Goal: Transaction & Acquisition: Purchase product/service

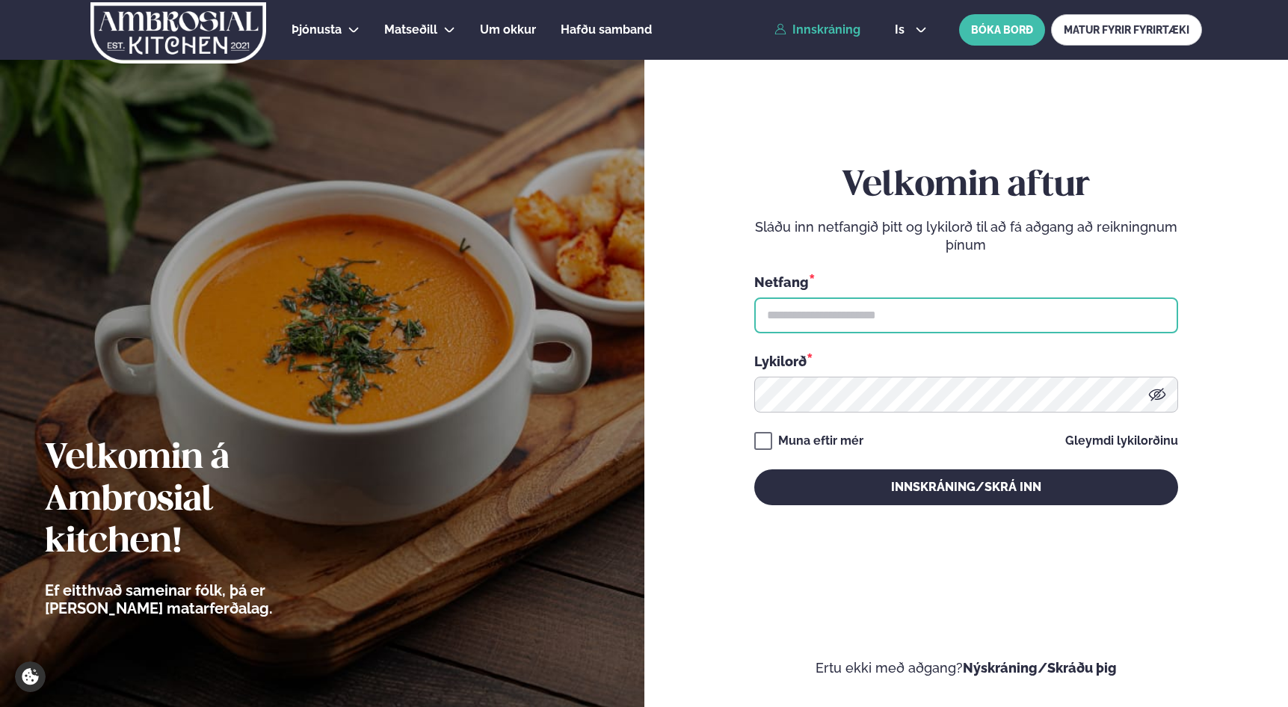
click at [872, 318] on input "text" at bounding box center [966, 316] width 424 height 36
type input "**********"
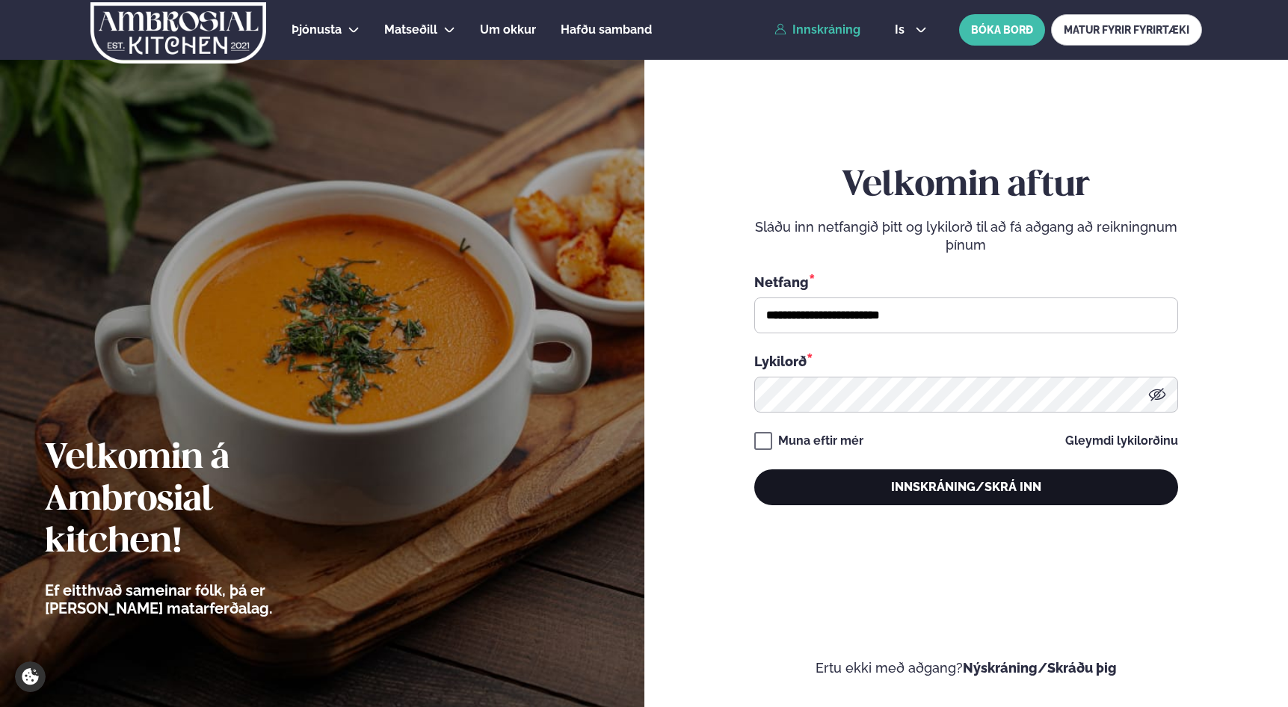
click at [926, 495] on button "Innskráning/Skrá inn" at bounding box center [966, 487] width 424 height 36
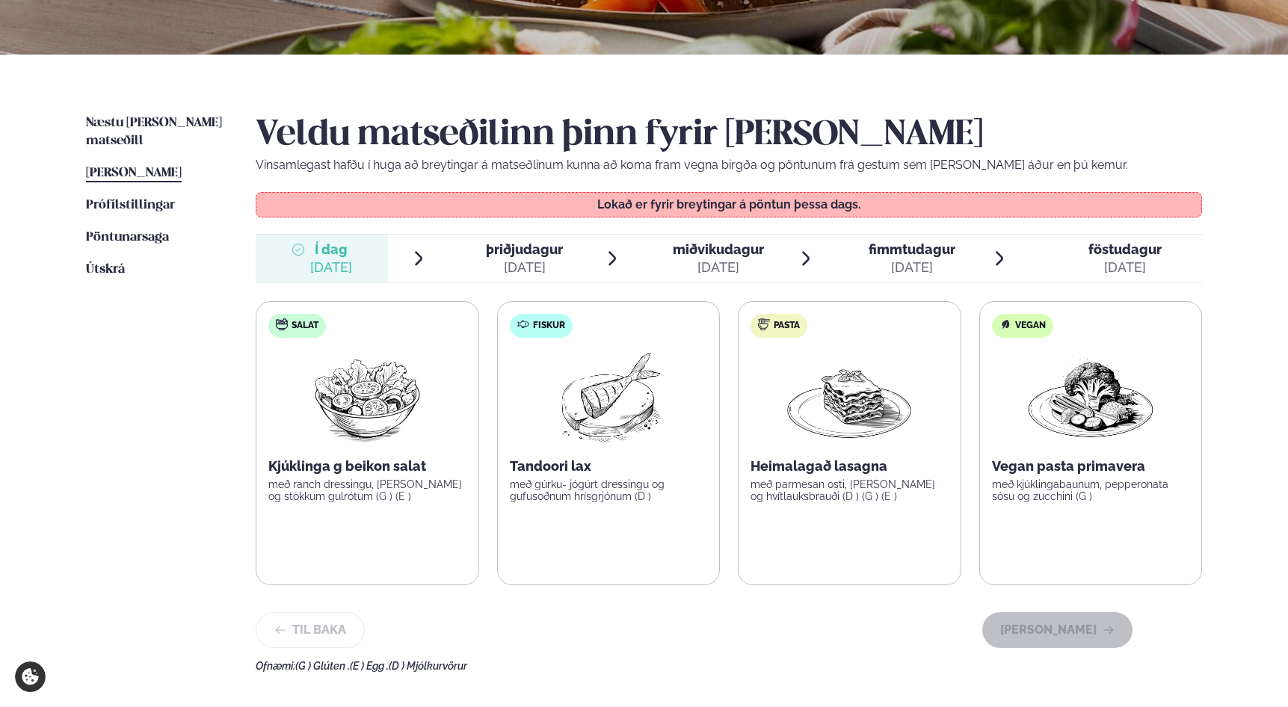
scroll to position [274, 0]
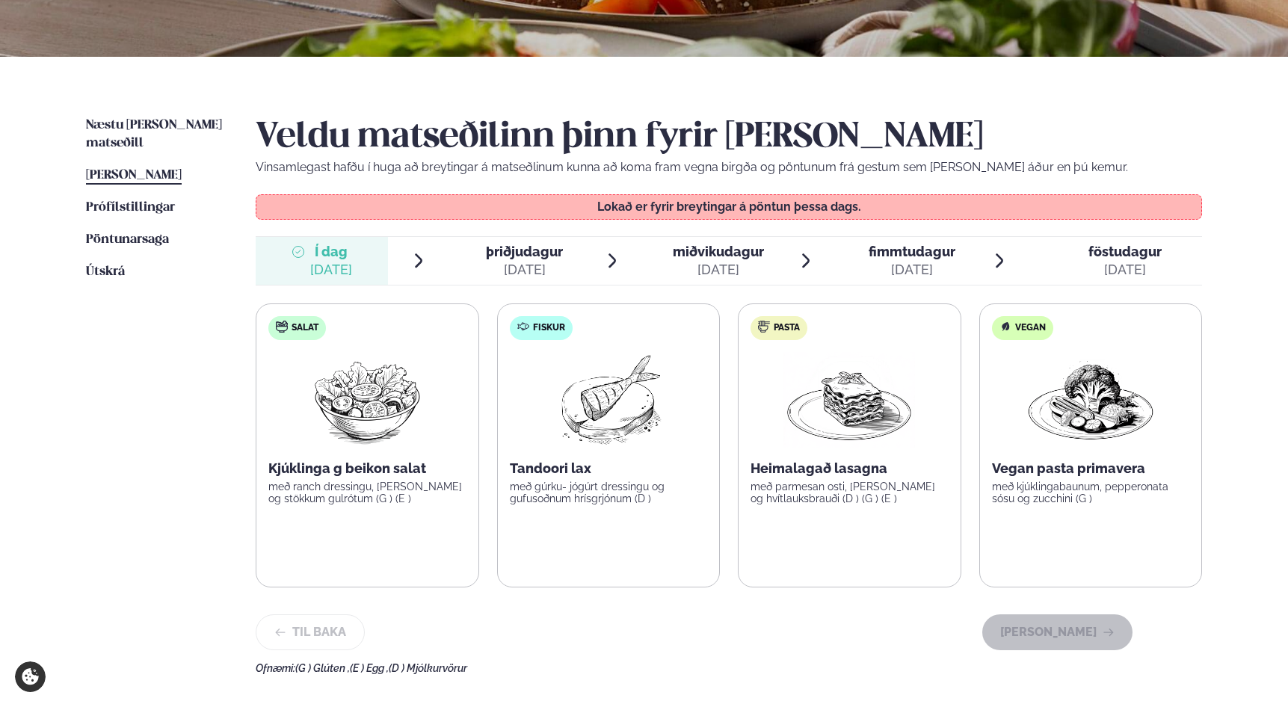
click at [508, 255] on span "þriðjudagur" at bounding box center [524, 252] width 77 height 16
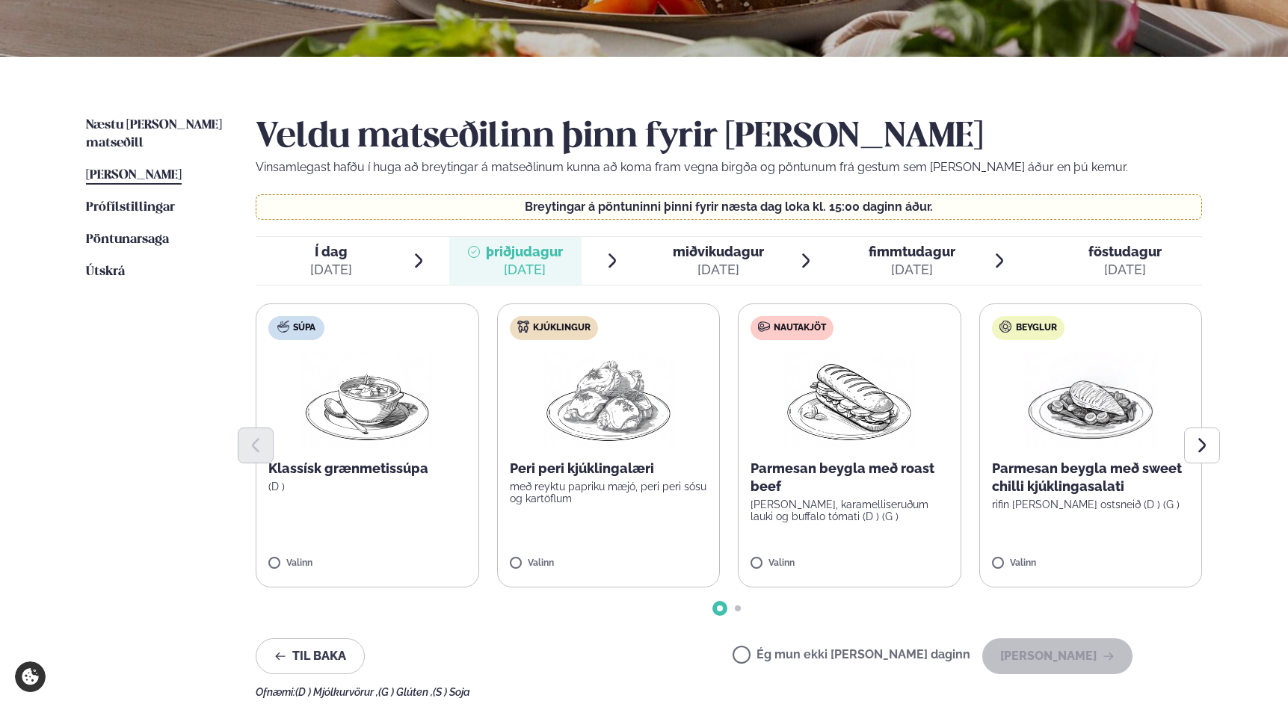
click at [689, 262] on div "[DATE]" at bounding box center [718, 270] width 91 height 18
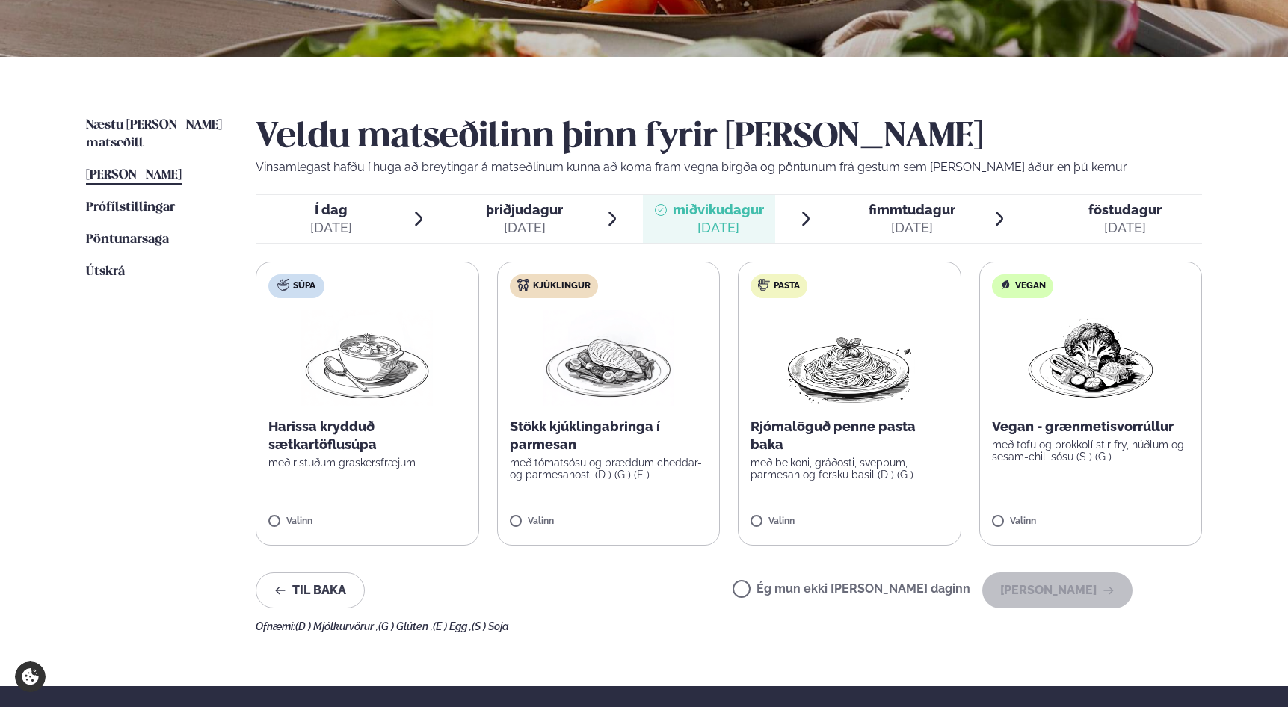
click at [907, 242] on span "fimmtudagur fim. [DATE]" at bounding box center [903, 219] width 132 height 48
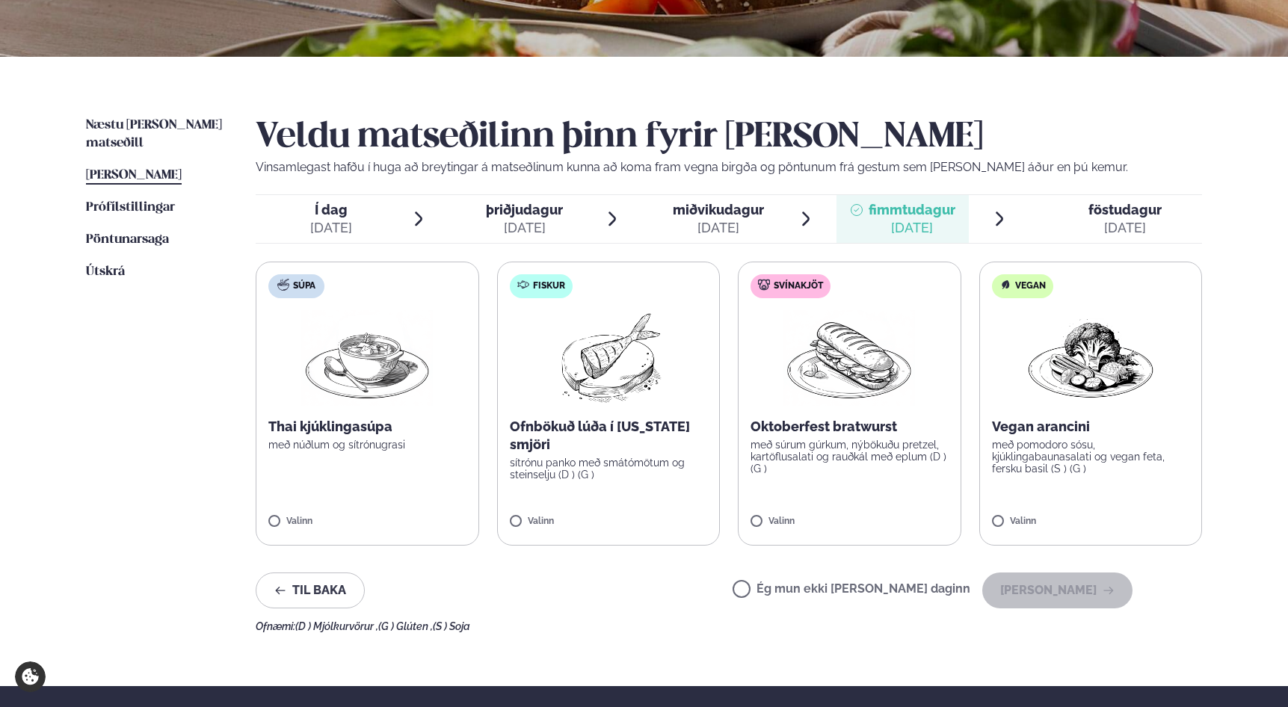
click at [1126, 229] on div "[DATE]" at bounding box center [1125, 228] width 73 height 18
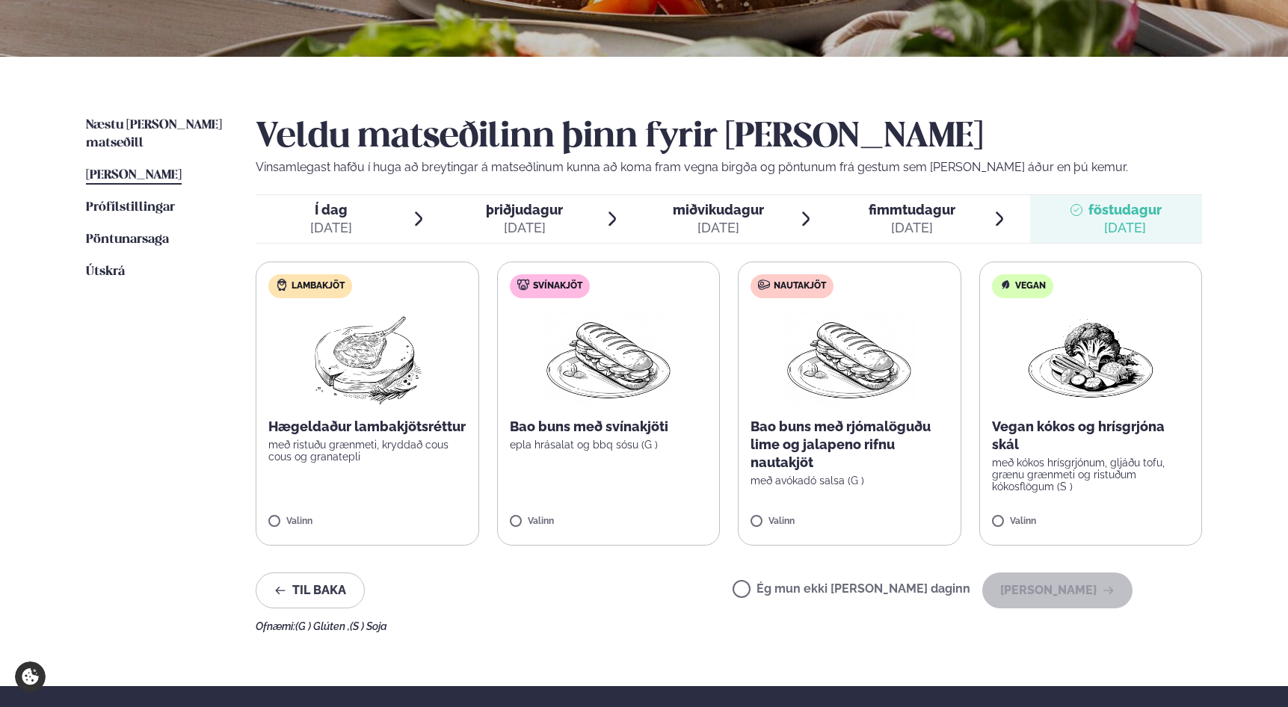
click at [927, 207] on span "fimmtudagur" at bounding box center [912, 210] width 87 height 16
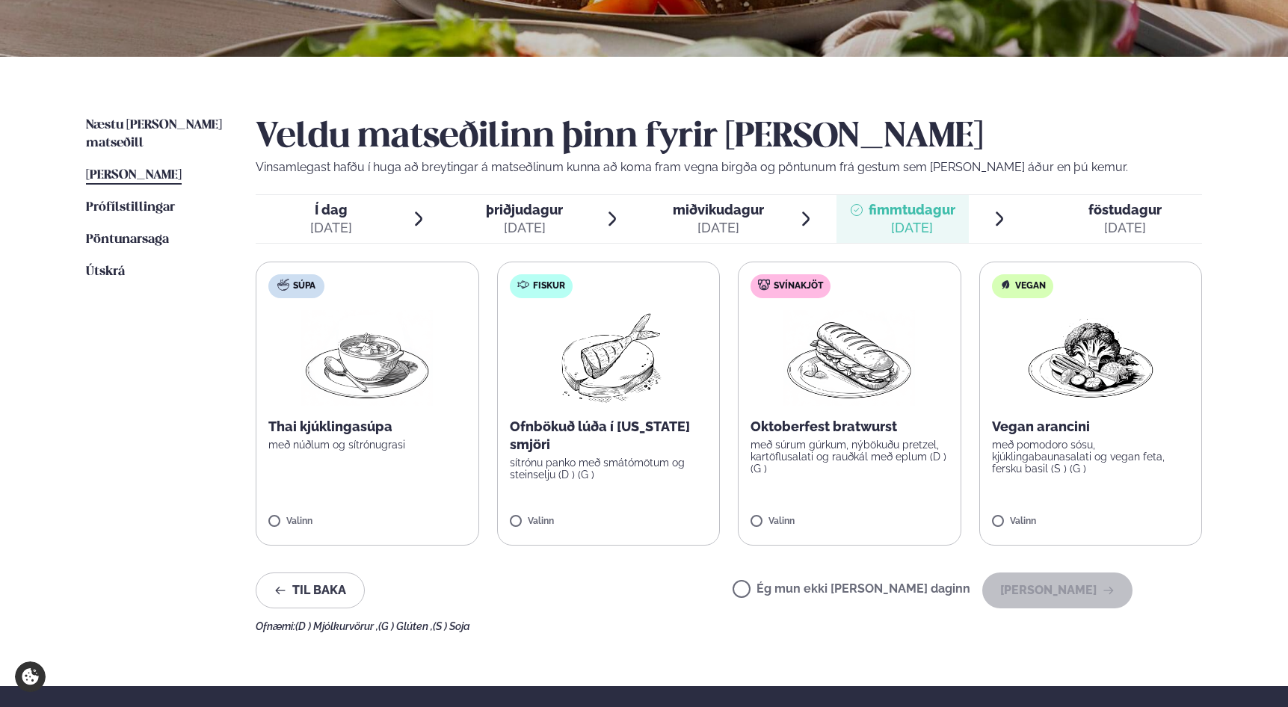
click at [793, 227] on li "miðvikudagur mið. [DATE]" at bounding box center [729, 219] width 172 height 48
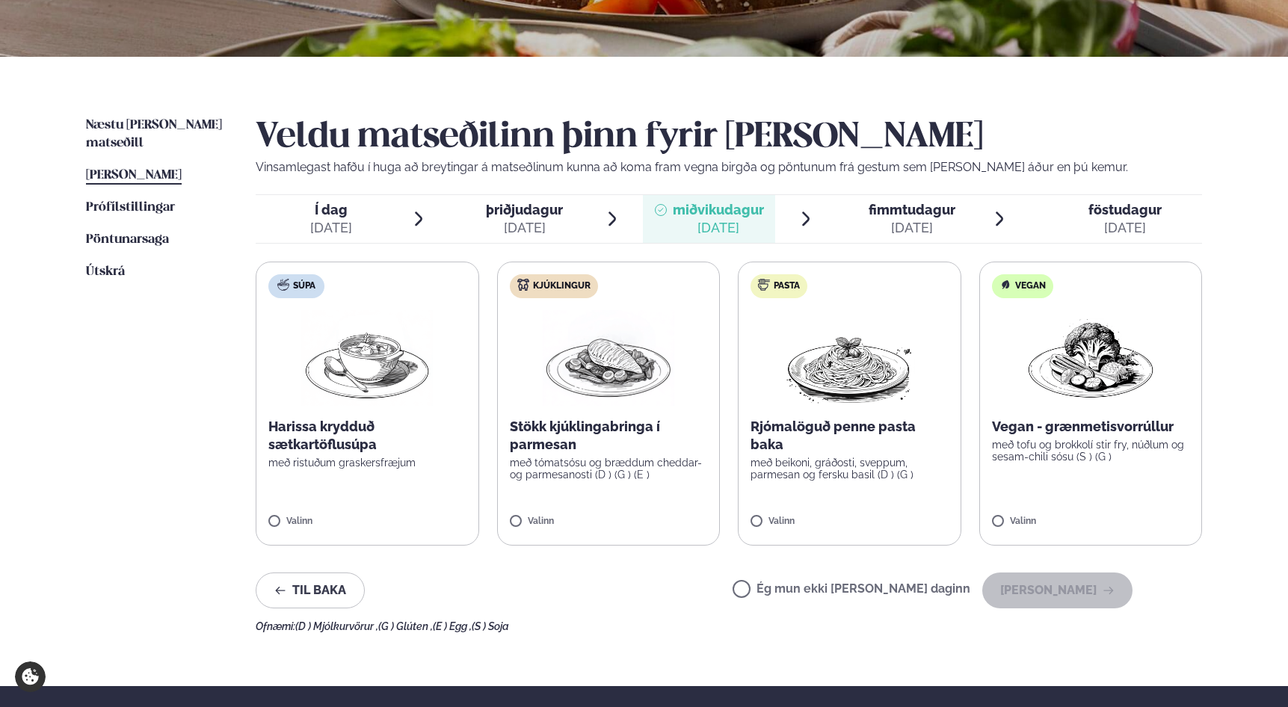
click at [607, 438] on p "Stökk kjúklingabringa í parmesan" at bounding box center [609, 436] width 198 height 36
click at [1067, 600] on button "[PERSON_NAME]" at bounding box center [1057, 591] width 150 height 36
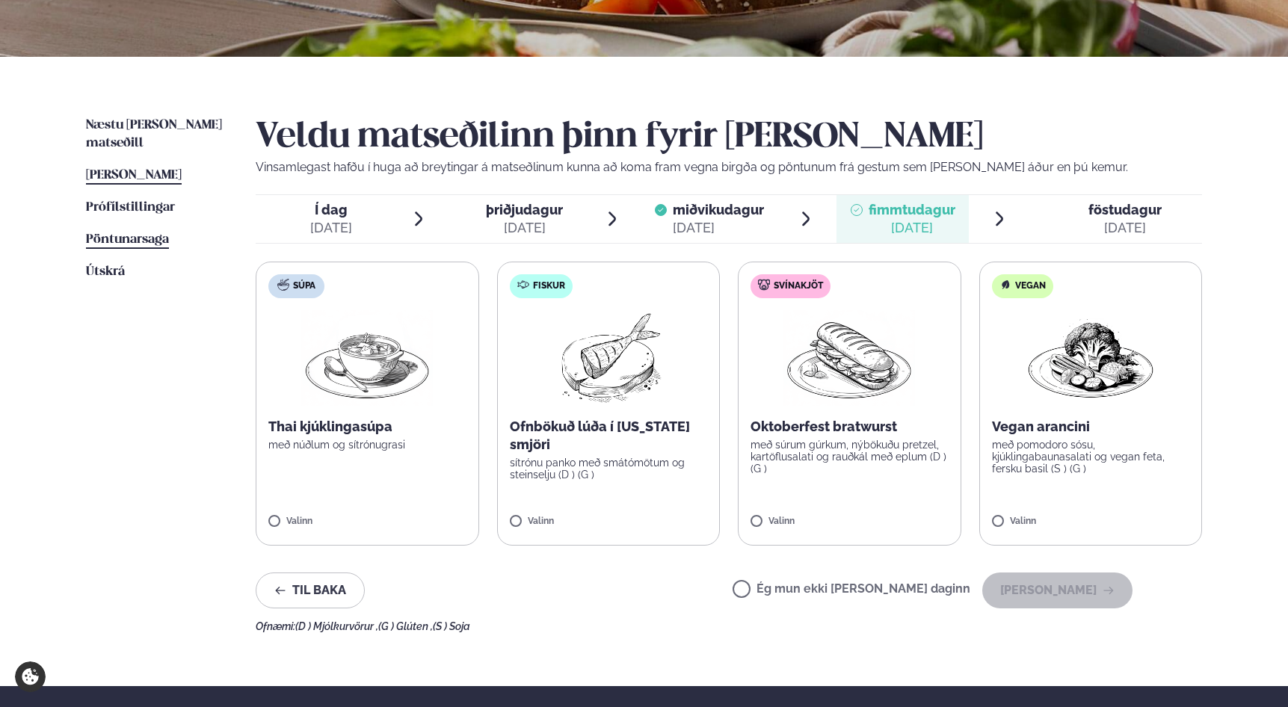
click at [134, 233] on span "Pöntunarsaga" at bounding box center [127, 239] width 83 height 13
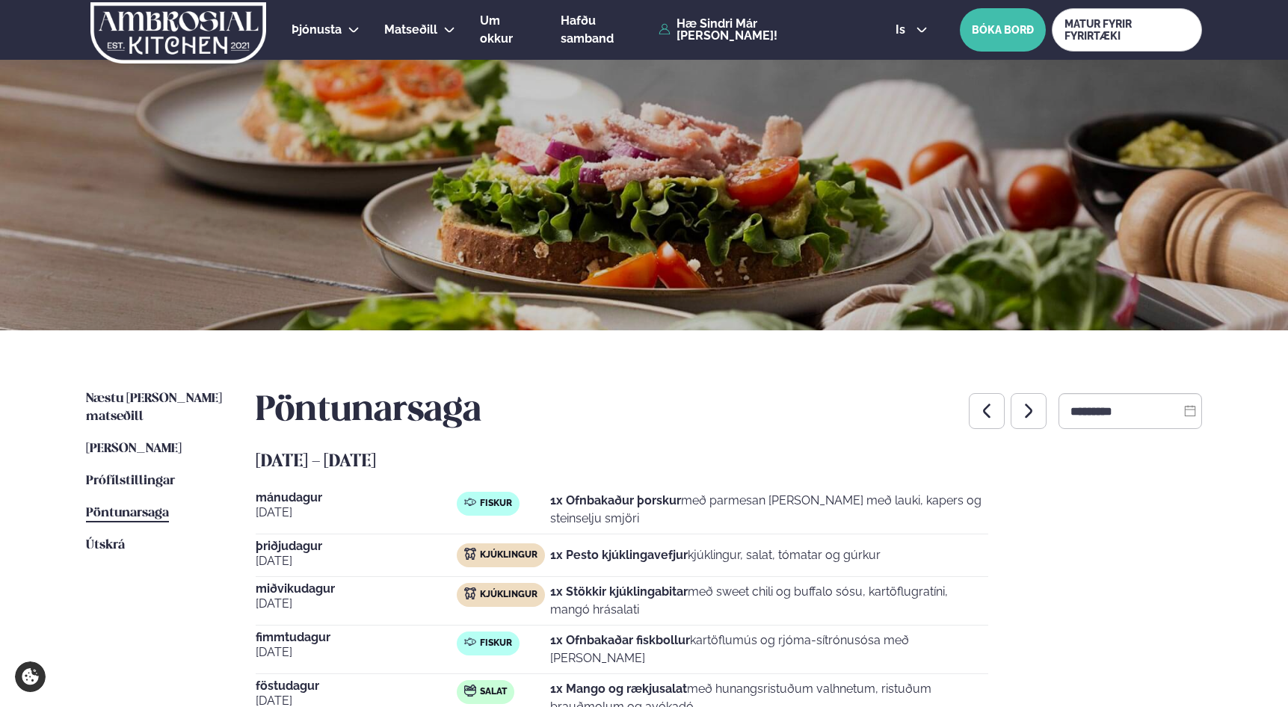
click at [1025, 414] on button "button" at bounding box center [1029, 411] width 36 height 36
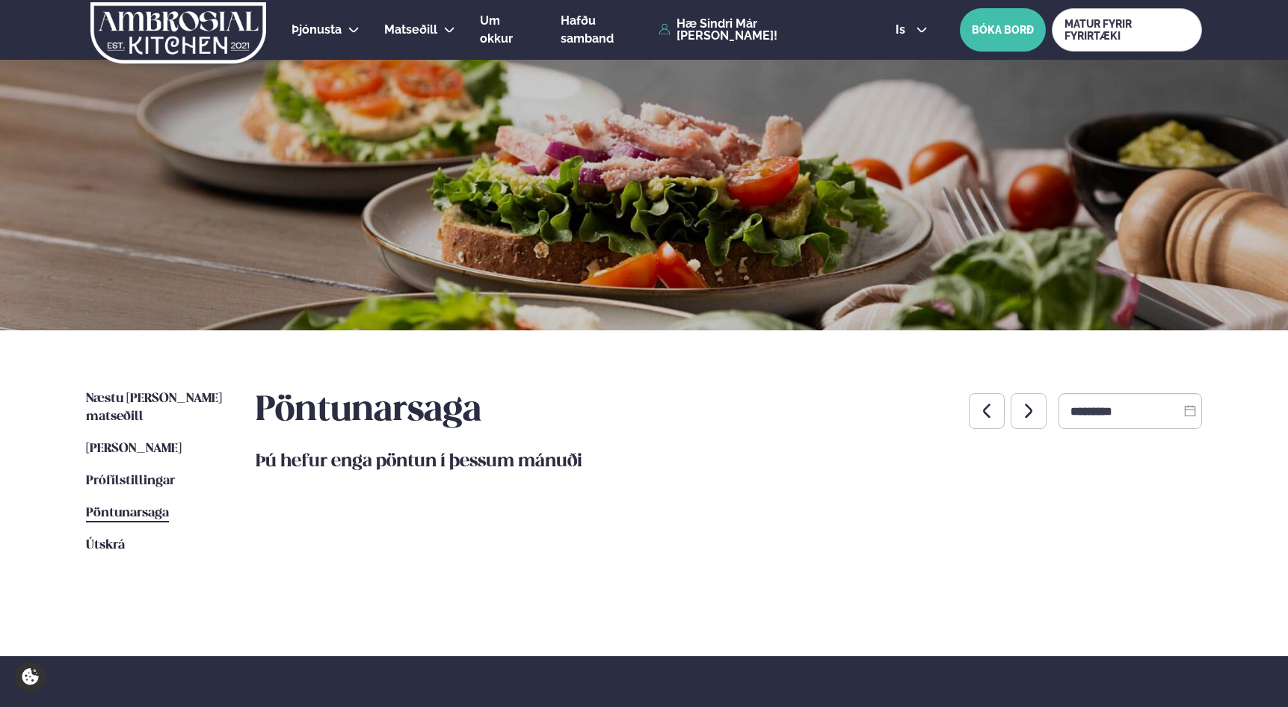
click at [983, 415] on icon "button" at bounding box center [986, 411] width 7 height 14
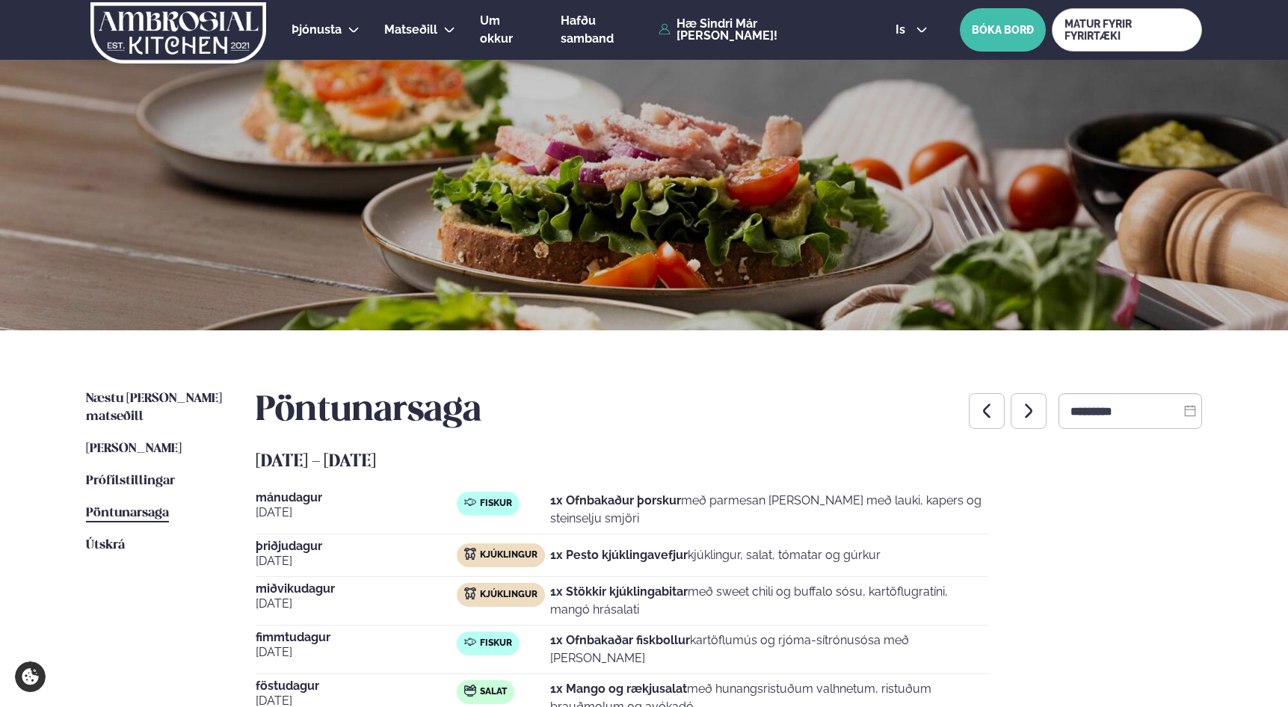
click at [1011, 414] on button "button" at bounding box center [1029, 411] width 36 height 36
type input "*********"
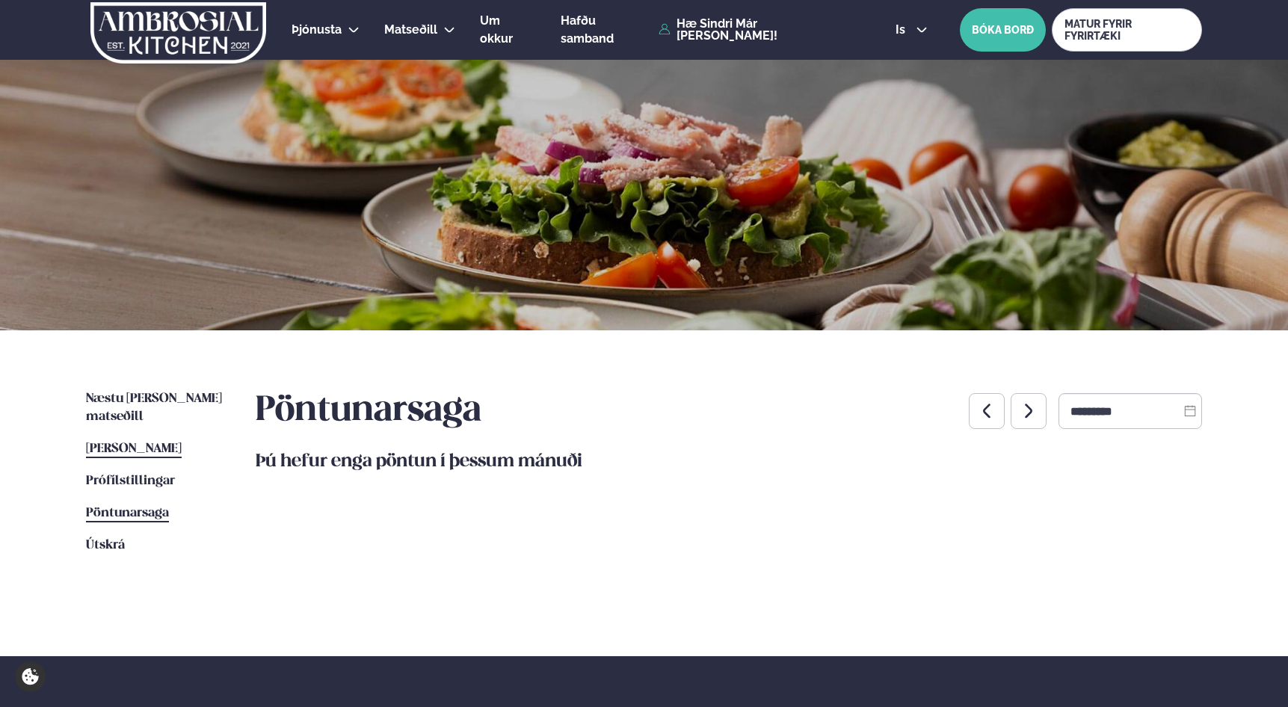
click at [160, 443] on span "[PERSON_NAME]" at bounding box center [134, 449] width 96 height 13
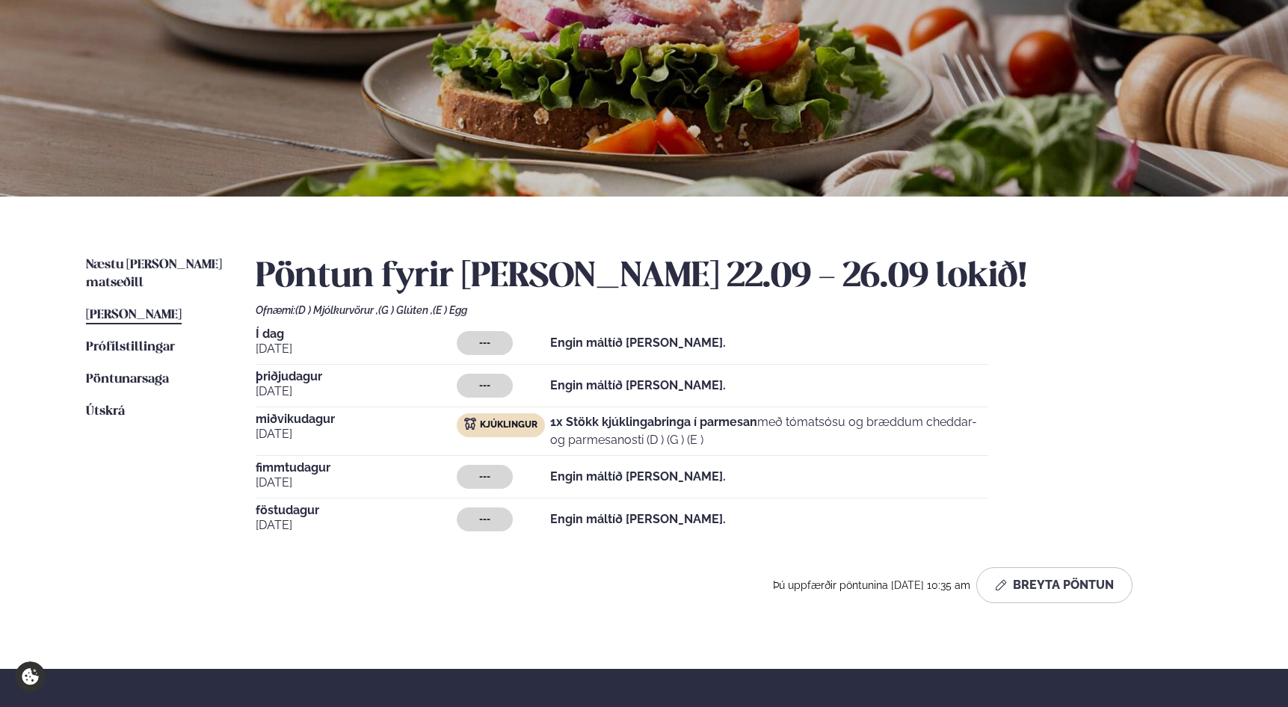
scroll to position [175, 0]
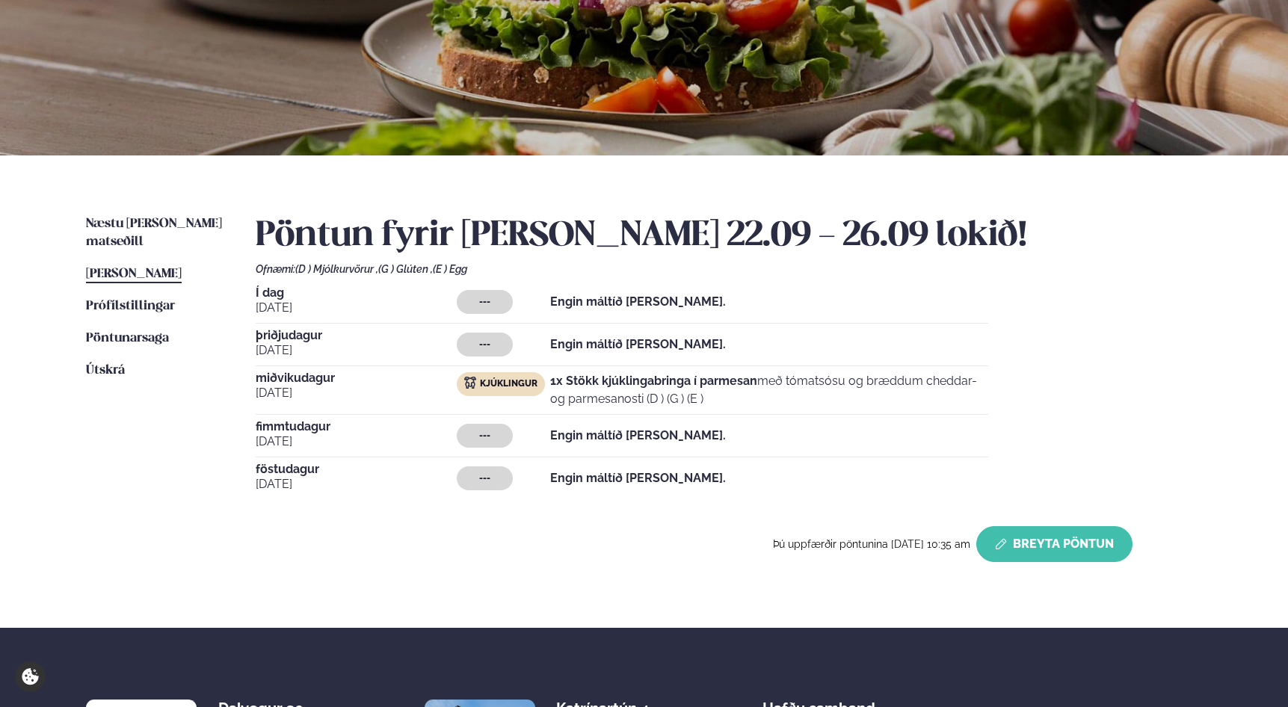
click at [1073, 550] on button "Breyta Pöntun" at bounding box center [1054, 544] width 156 height 36
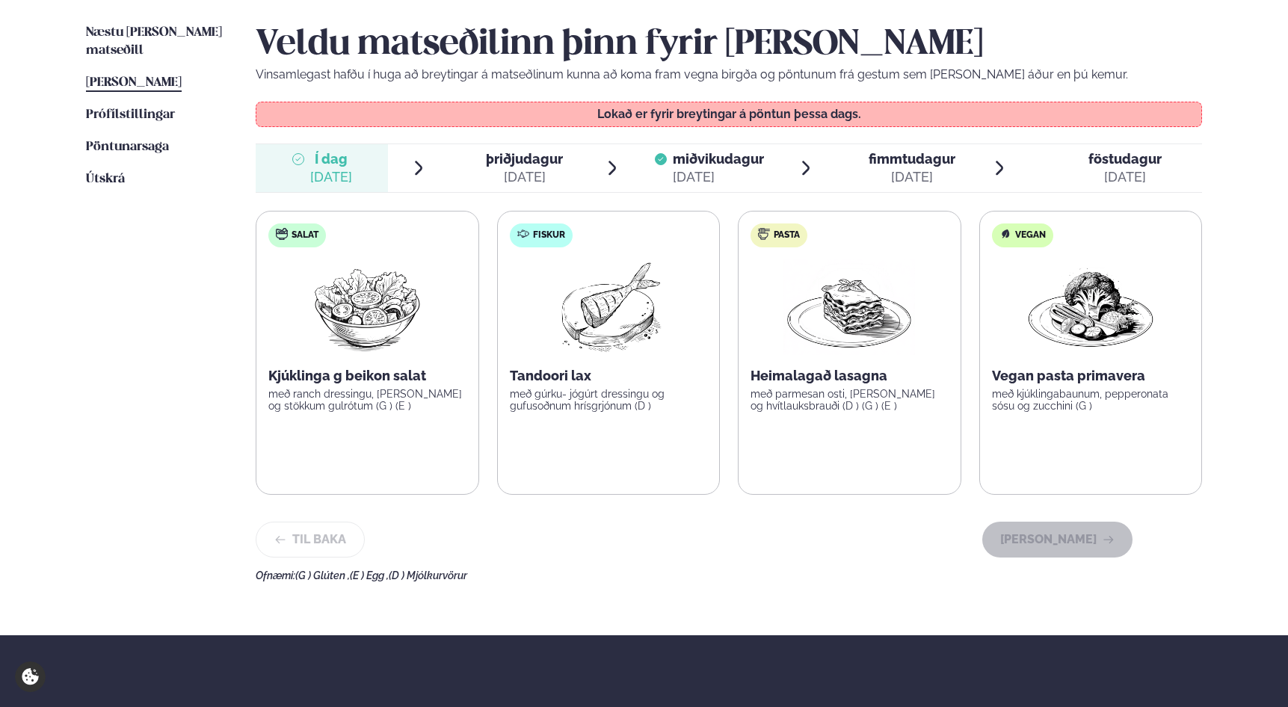
scroll to position [368, 0]
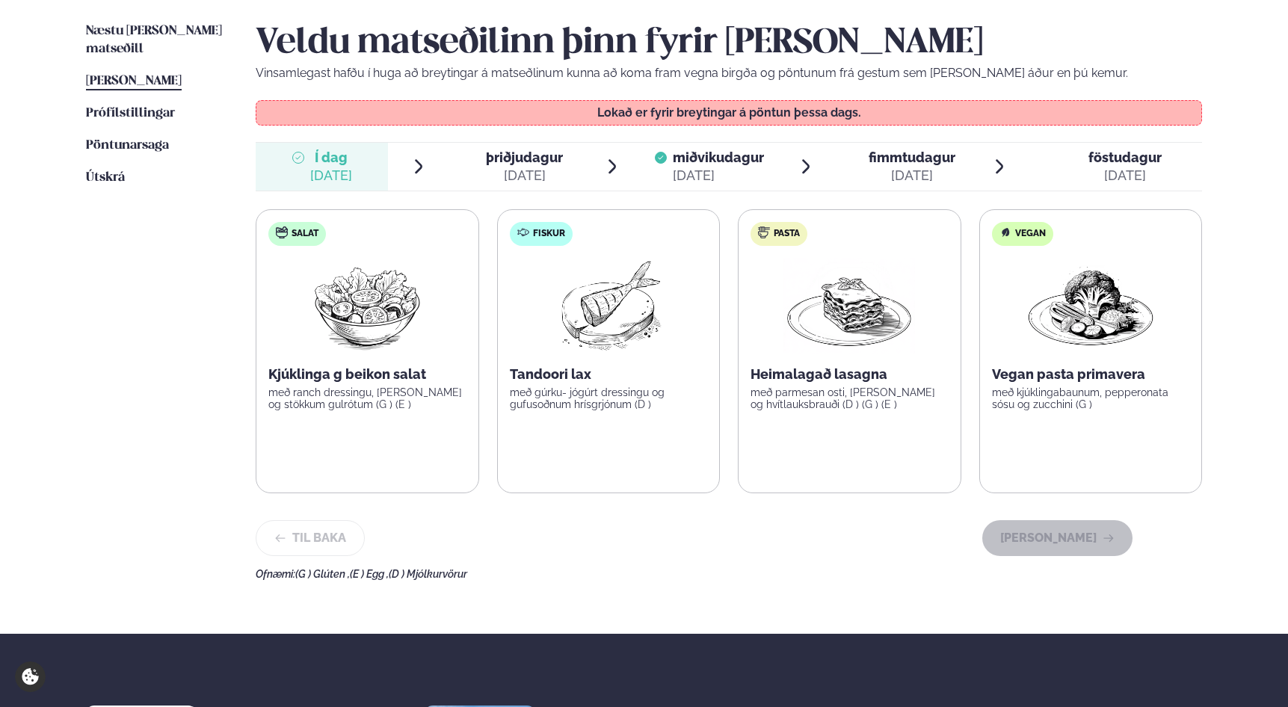
click at [715, 161] on span "miðvikudagur" at bounding box center [718, 158] width 91 height 16
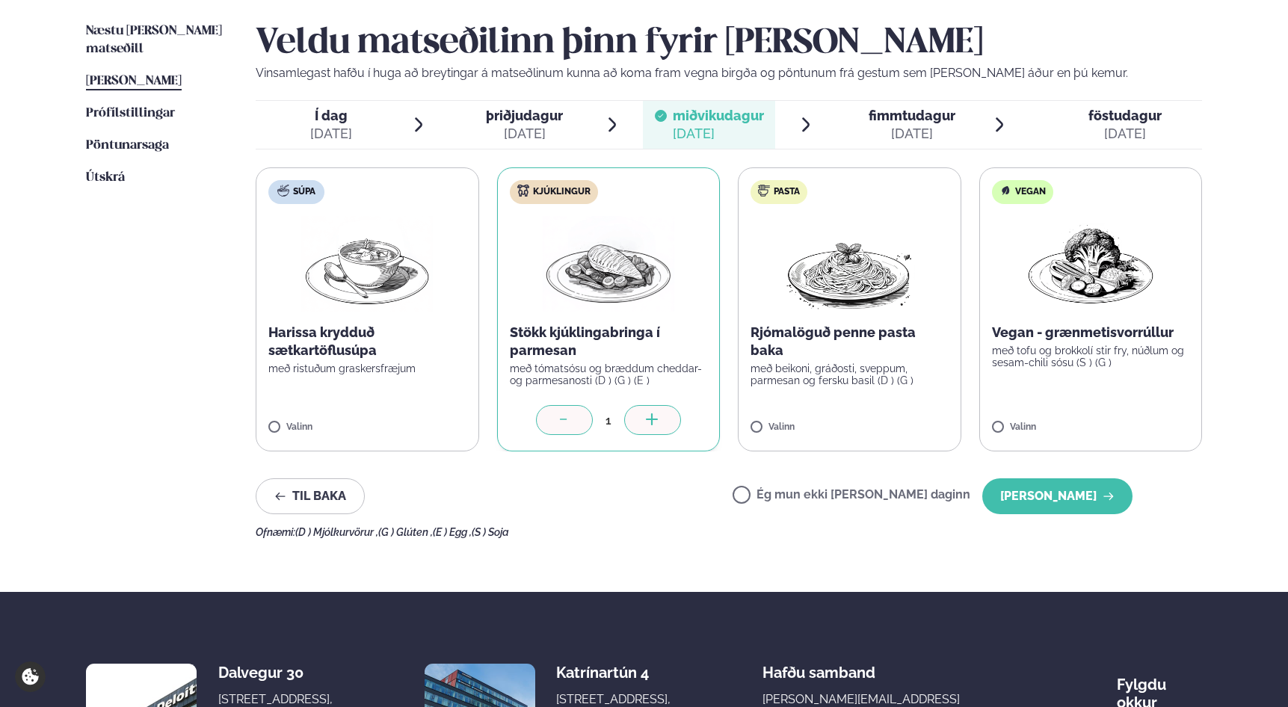
click at [911, 153] on div "Veldu matseðilinn þinn fyrir [PERSON_NAME] Vinsamlegast hafðu í huga að breytin…" at bounding box center [729, 280] width 946 height 516
click at [908, 122] on span "fimmtudagur" at bounding box center [912, 116] width 87 height 16
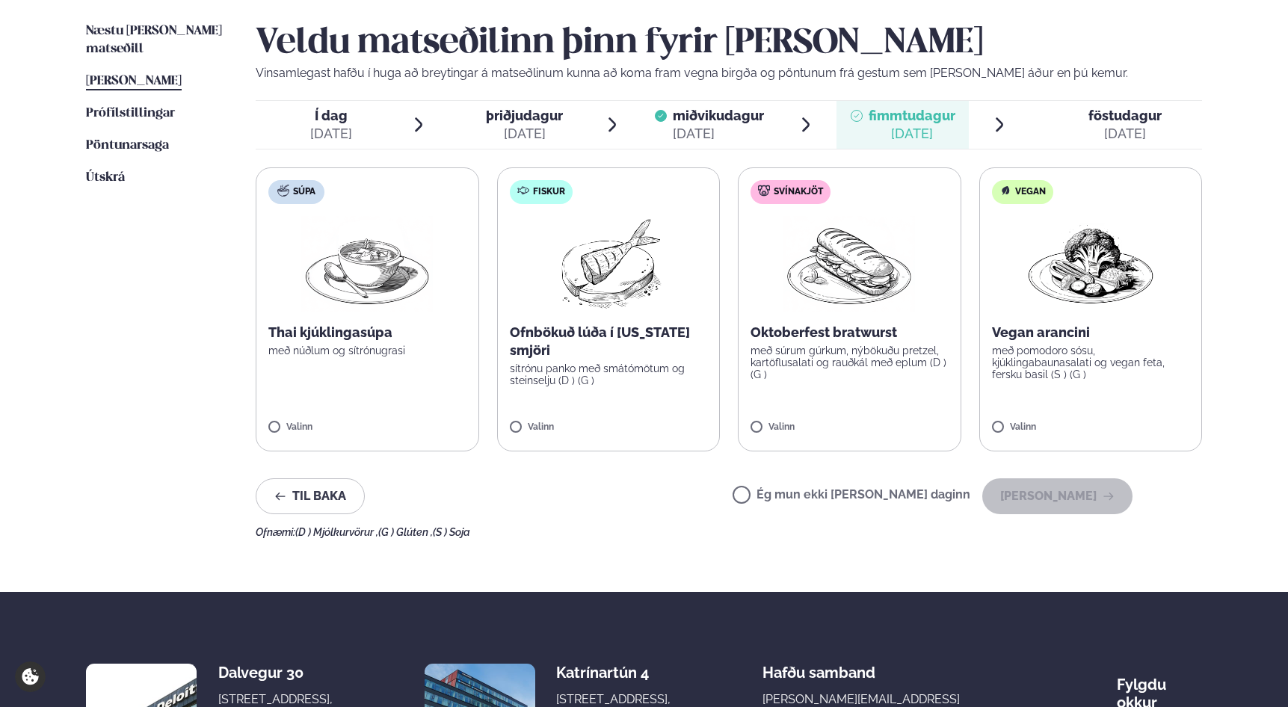
click at [578, 354] on p "Ofnbökuð lúða í [US_STATE] smjöri" at bounding box center [609, 342] width 198 height 36
click at [572, 415] on div at bounding box center [564, 420] width 57 height 30
click at [582, 512] on div "Til baka Ég mun ekki [PERSON_NAME] daginn [PERSON_NAME]" at bounding box center [694, 496] width 877 height 36
